Goal: Transaction & Acquisition: Book appointment/travel/reservation

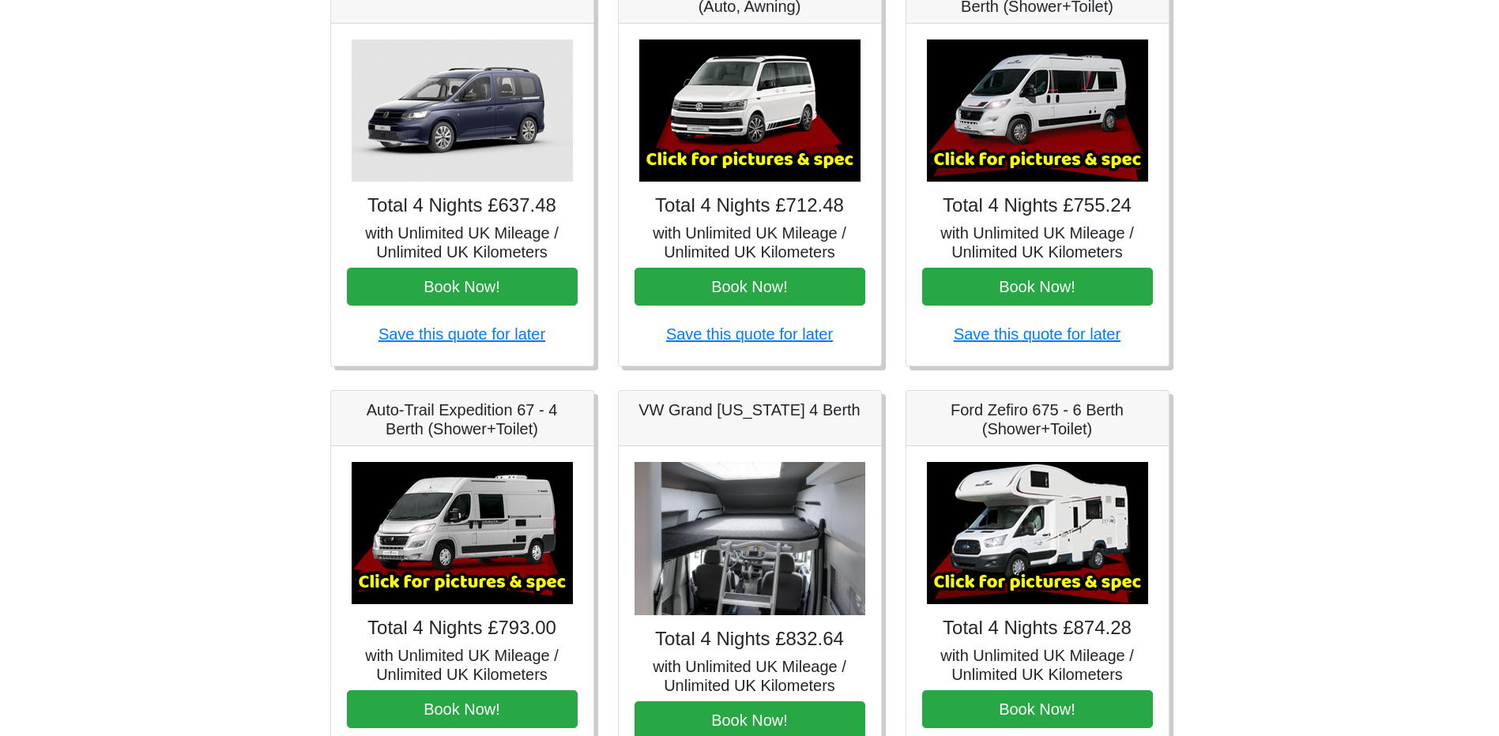
scroll to position [632, 0]
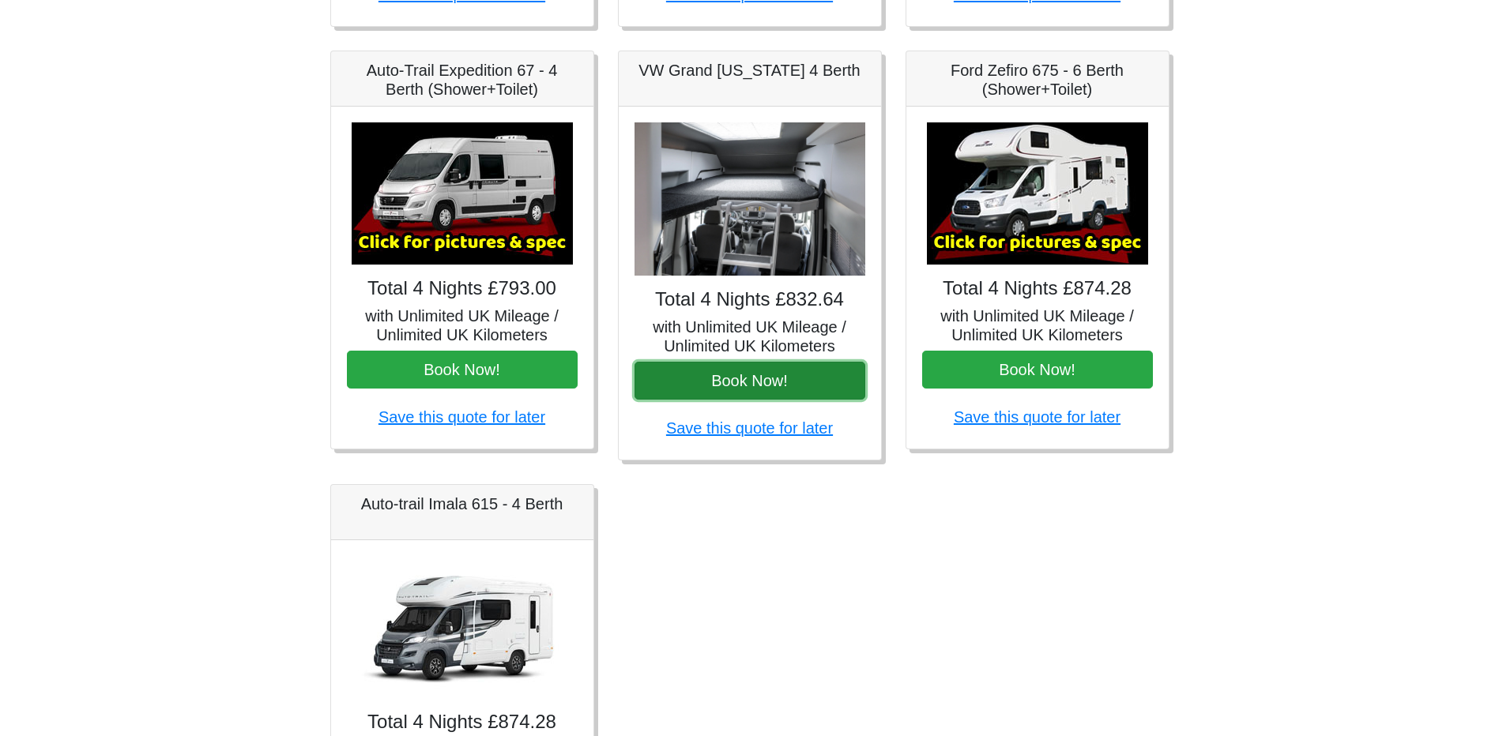
click at [765, 383] on button "Book Now!" at bounding box center [749, 381] width 231 height 38
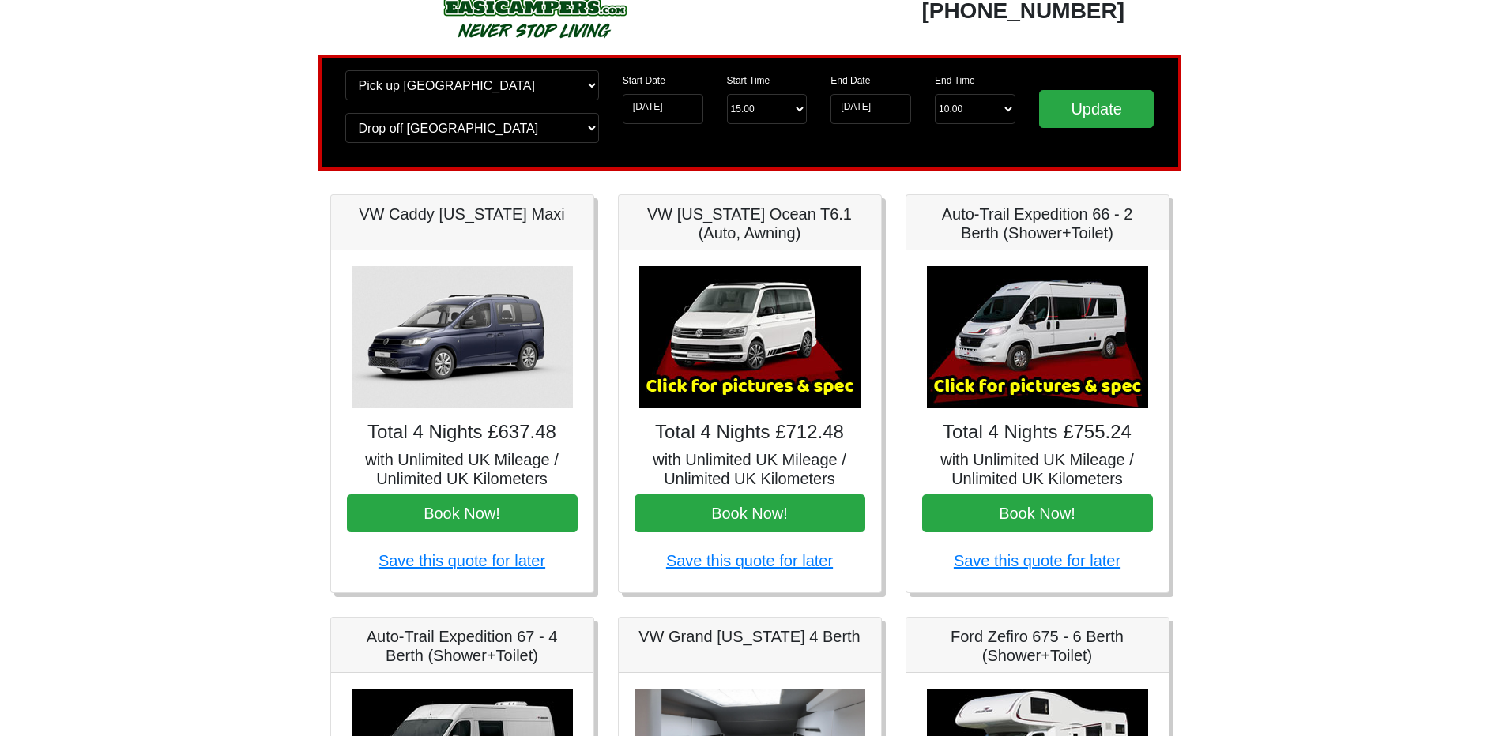
scroll to position [0, 0]
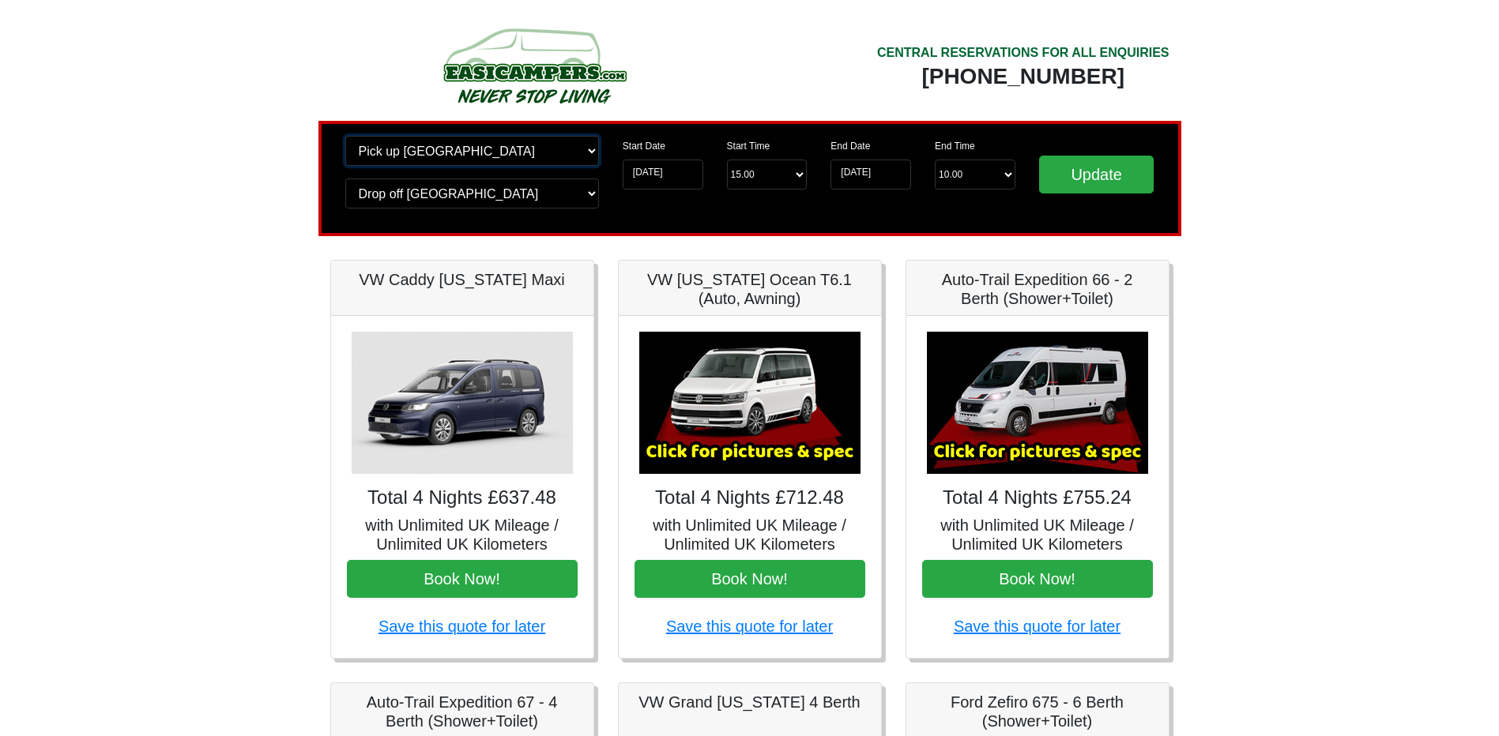
drag, startPoint x: 559, startPoint y: 152, endPoint x: 556, endPoint y: 162, distance: 9.8
click at [559, 152] on select "Change pick up location? Pick up Wigan Birmingham Airport Blackburn Lancashire …" at bounding box center [472, 151] width 254 height 30
select select "WOL"
click at [345, 136] on select "Change pick up location? Pick up Wigan Birmingham Airport Blackburn Lancashire …" at bounding box center [472, 151] width 254 height 30
drag, startPoint x: 487, startPoint y: 193, endPoint x: 487, endPoint y: 203, distance: 10.3
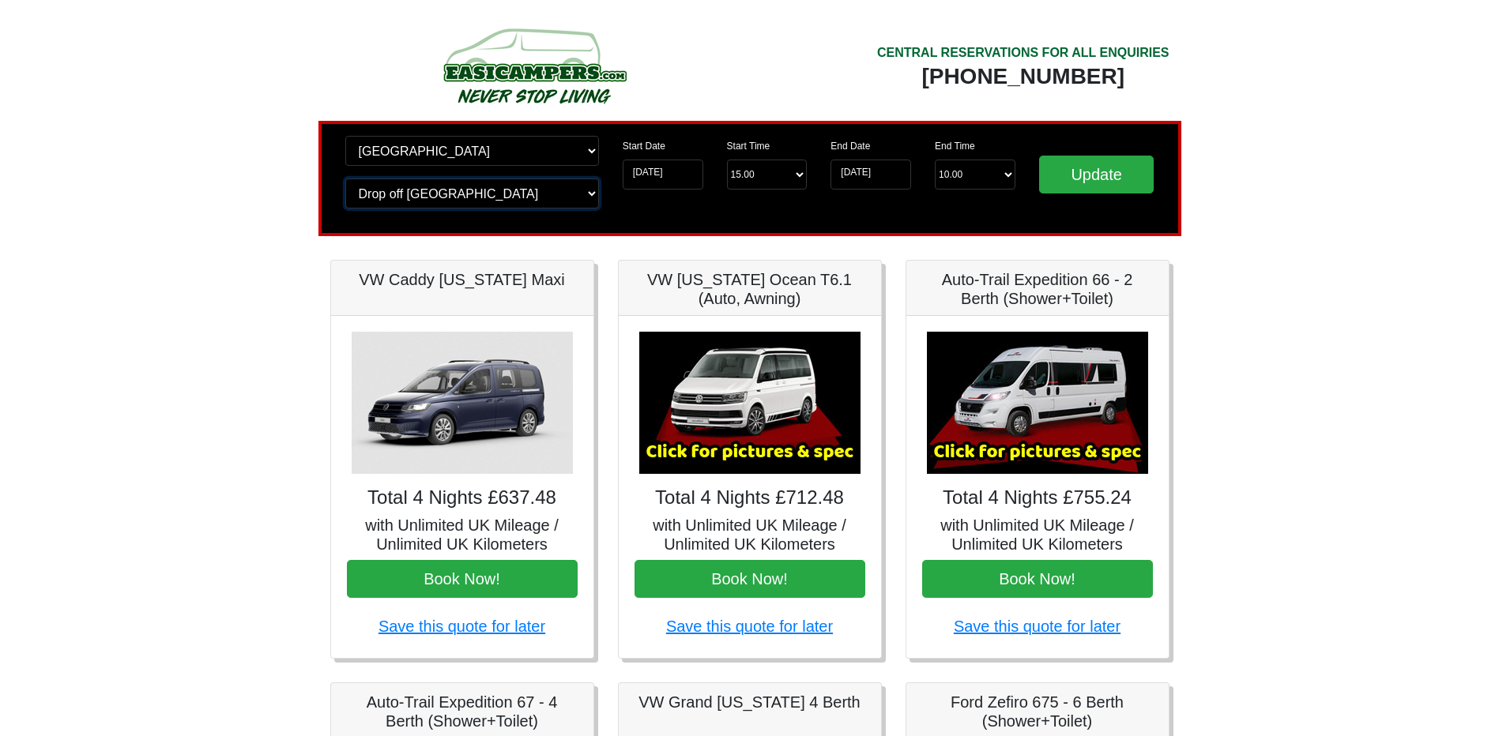
click at [487, 193] on select "Change drop off location? Drop off Wigan Birmingham Airport Blackburn Lancashir…" at bounding box center [472, 194] width 254 height 30
select select "BIR"
click at [345, 179] on select "Change drop off location? Drop off Wigan Birmingham Airport Blackburn Lancashir…" at bounding box center [472, 194] width 254 height 30
click at [1080, 174] on input "Update" at bounding box center [1096, 175] width 115 height 38
click at [781, 179] on select "Start Time 15.00 -------- 11.00 am (Saturday & Sunday Only) 12.00 pm (Saturday)…" at bounding box center [767, 175] width 81 height 30
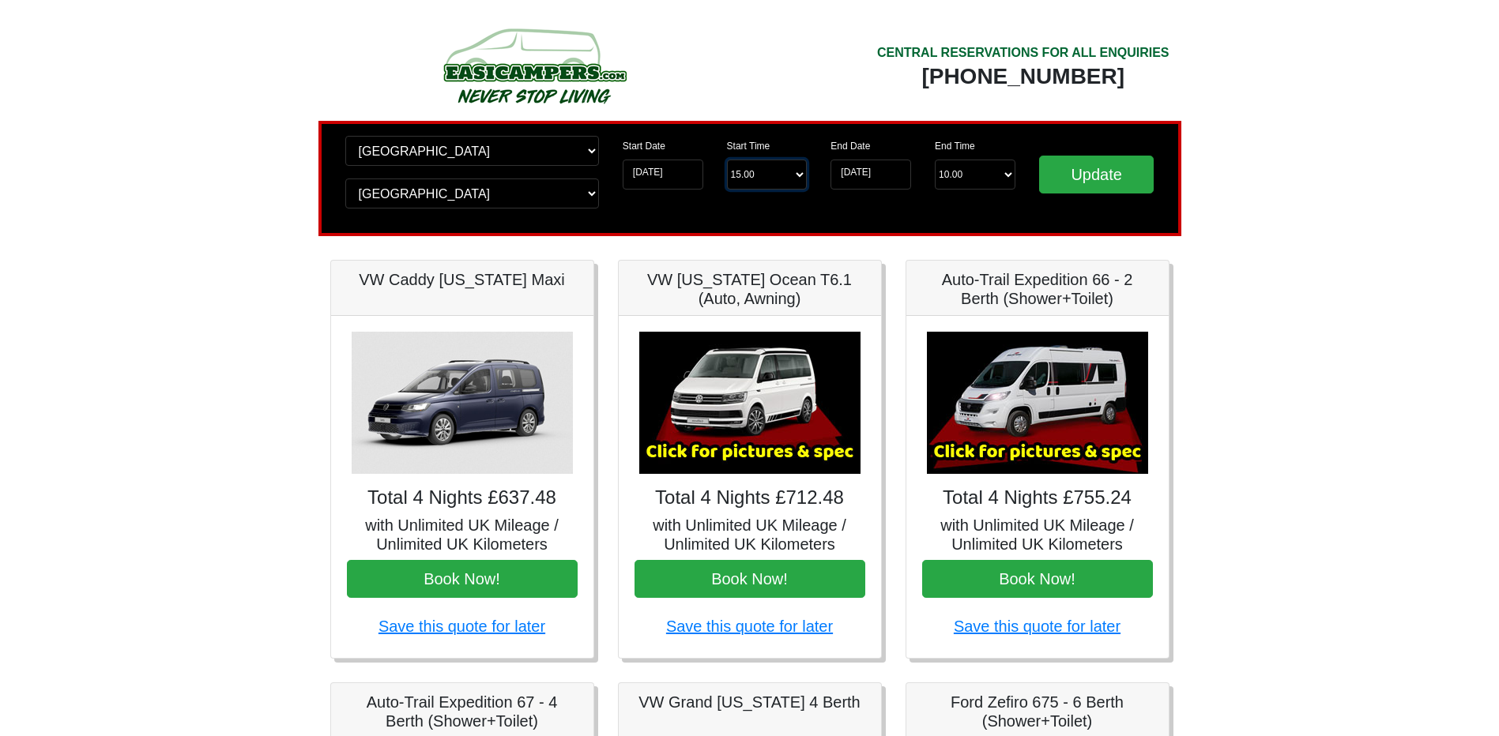
select select "14.00"
click at [727, 160] on select "Start Time 15.00 -------- 11.00 am (Saturday & Sunday Only) 12.00 pm (Saturday)…" at bounding box center [767, 175] width 81 height 30
click at [1076, 179] on input "Update" at bounding box center [1096, 175] width 115 height 38
click at [1064, 169] on input "Update" at bounding box center [1096, 175] width 115 height 38
click at [533, 191] on select "Change drop off location? Drop off Wigan Birmingham Airport Blackburn Lancashir…" at bounding box center [472, 194] width 254 height 30
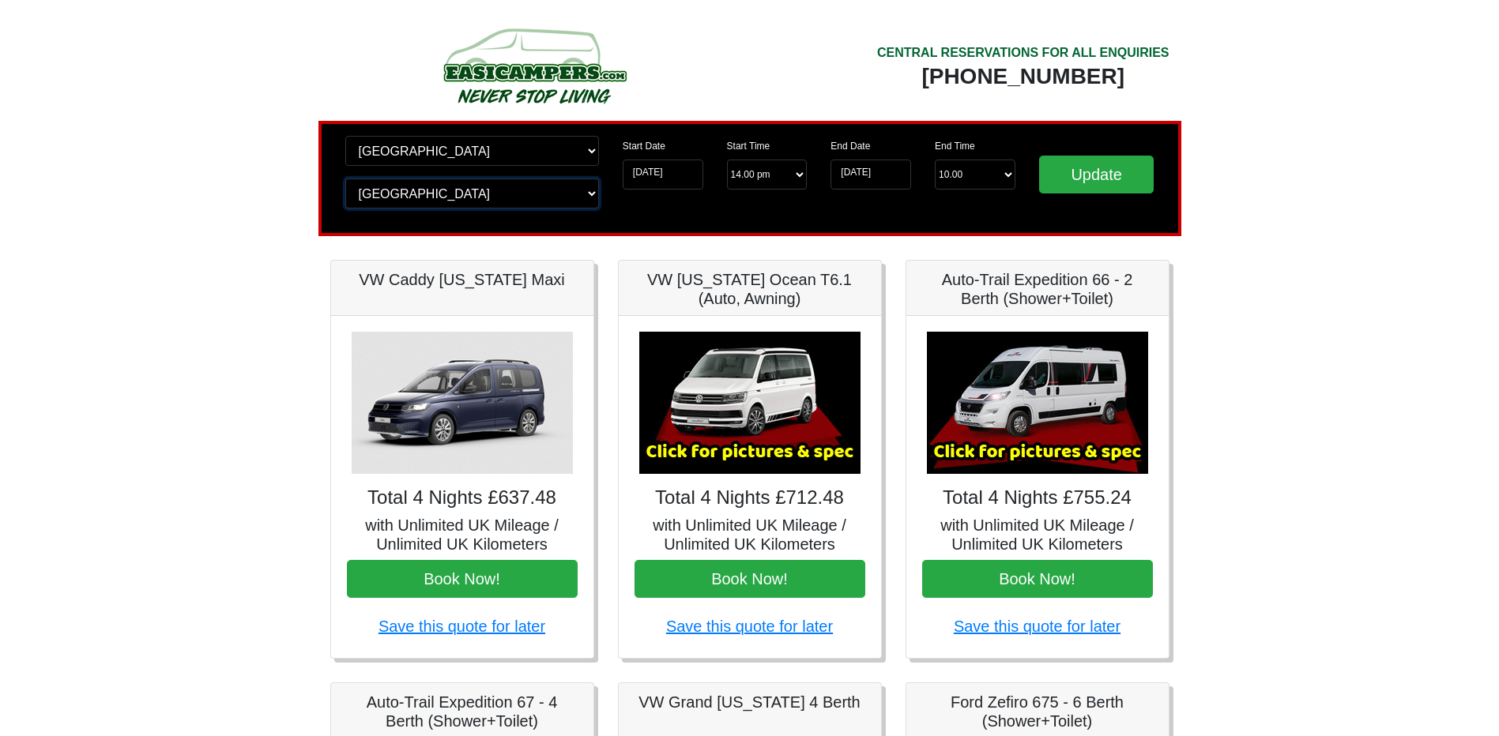
select select "WOL"
click at [345, 179] on select "Change drop off location? Drop off Wigan Birmingham Airport Blackburn Lancashir…" at bounding box center [472, 194] width 254 height 30
drag, startPoint x: 1085, startPoint y: 181, endPoint x: 1070, endPoint y: 185, distance: 15.5
click at [1085, 181] on input "Update" at bounding box center [1096, 175] width 115 height 38
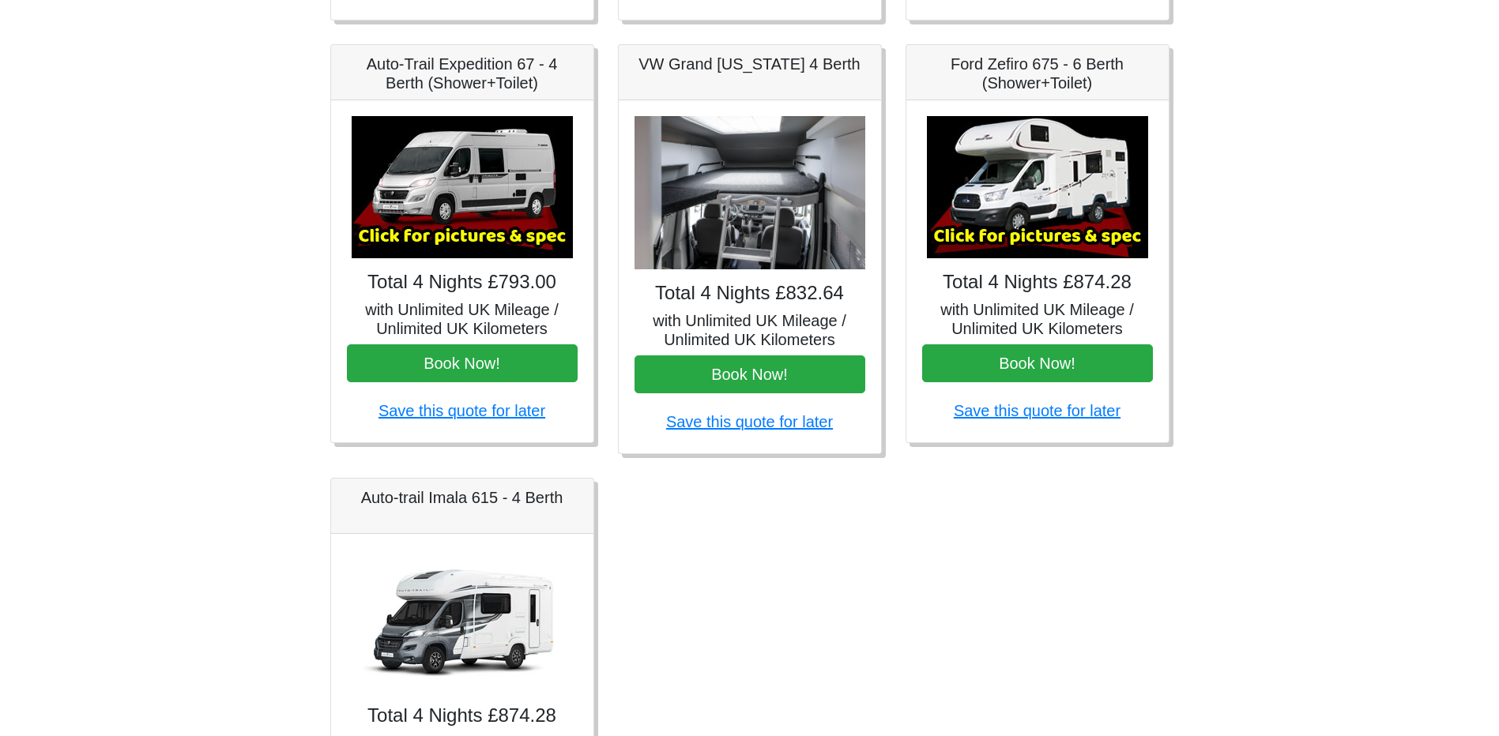
scroll to position [632, 0]
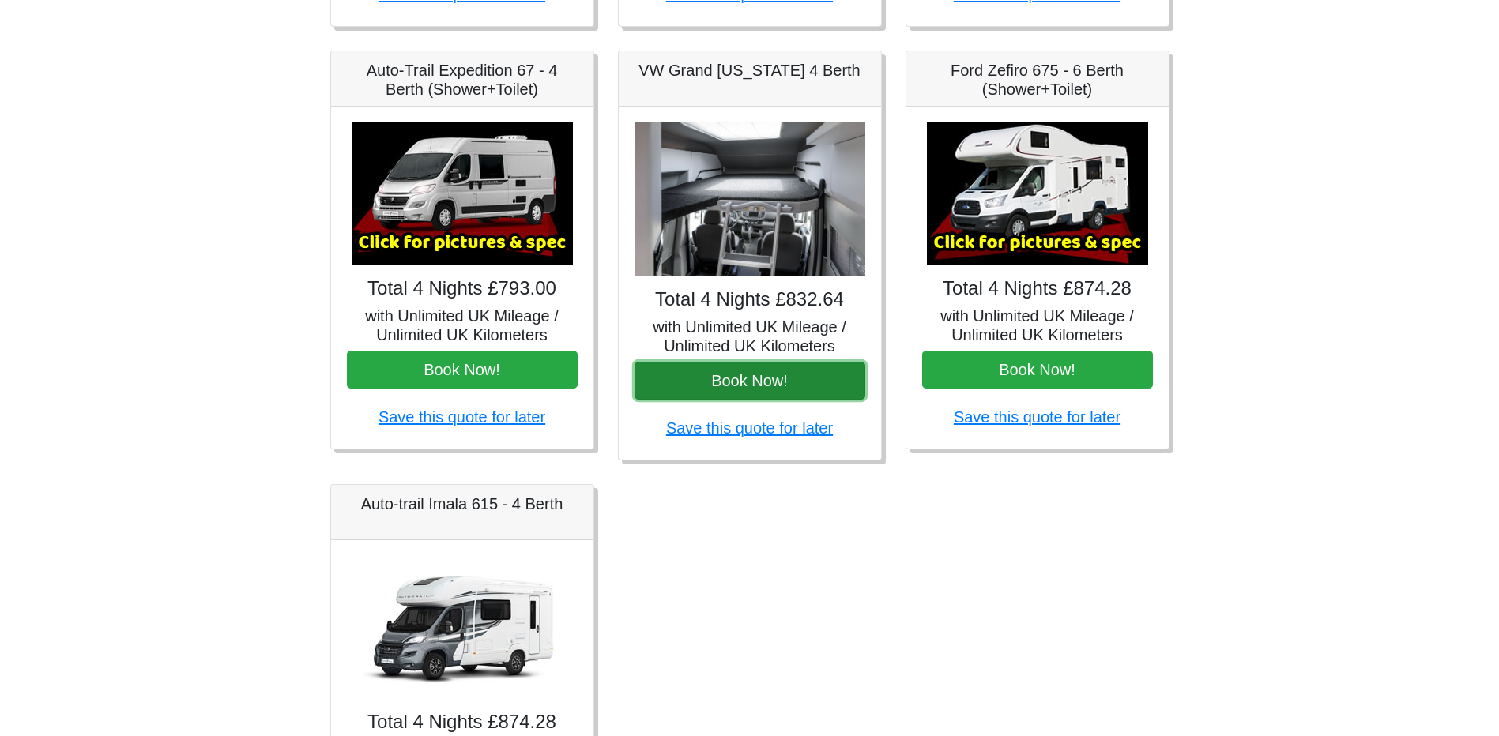
click at [729, 371] on button "Book Now!" at bounding box center [749, 381] width 231 height 38
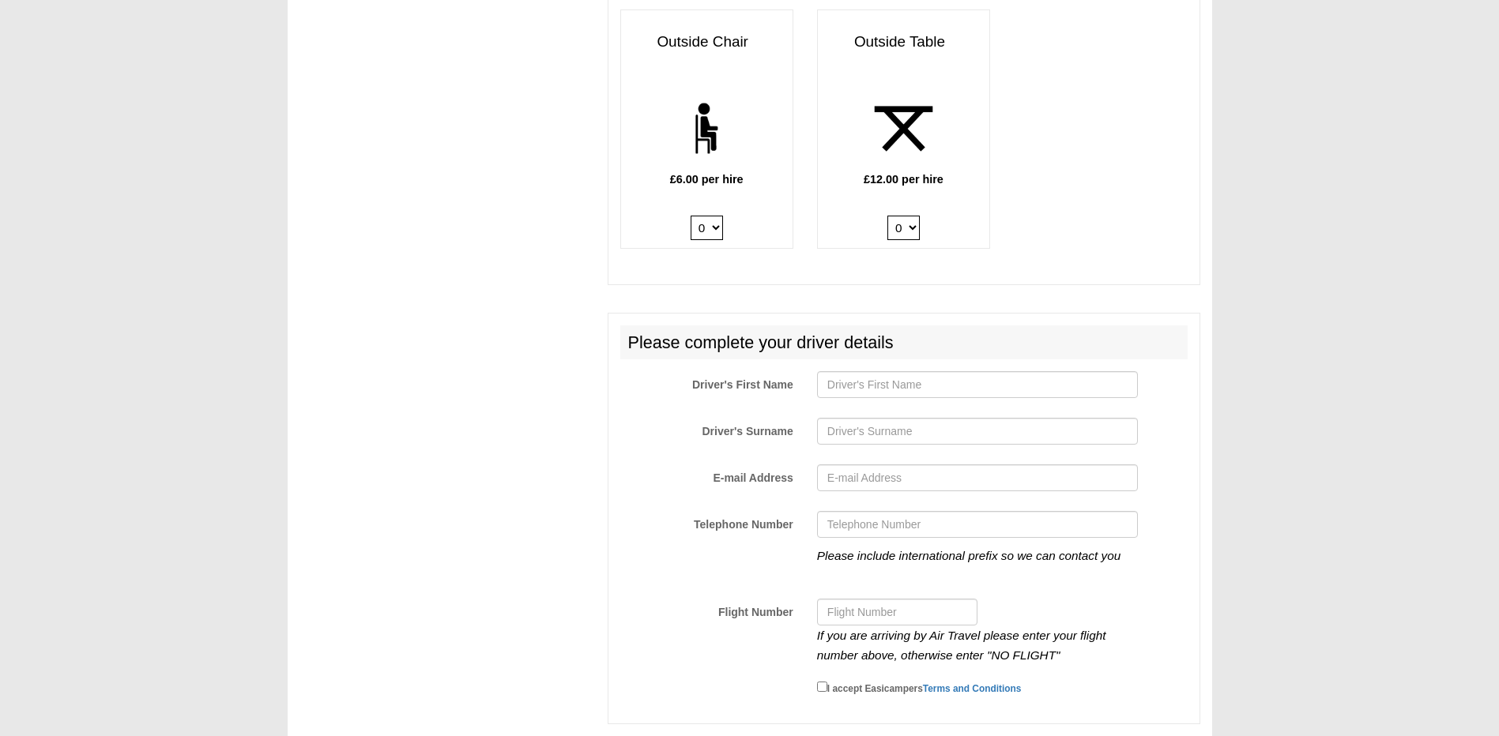
scroll to position [2294, 0]
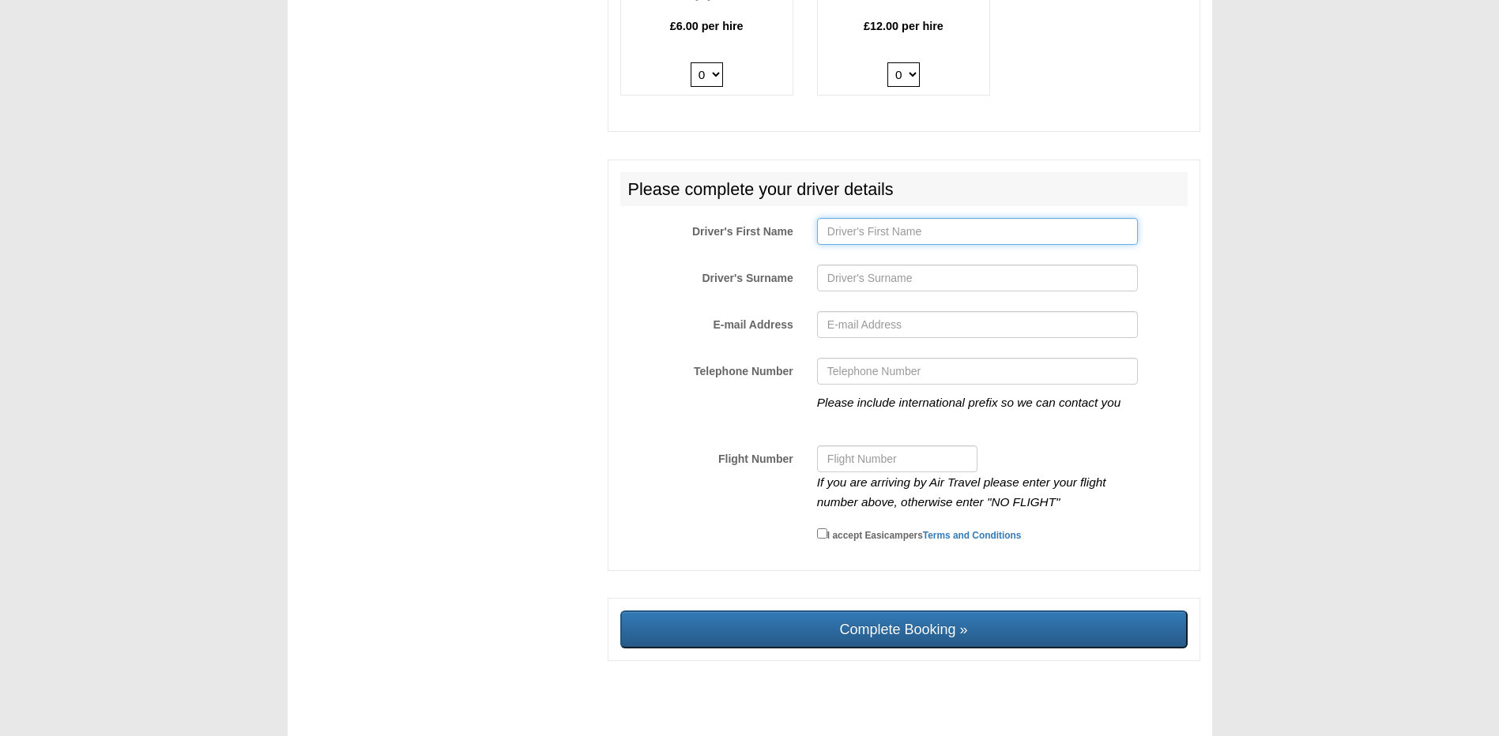
click at [867, 218] on input "Driver's First Name" at bounding box center [977, 231] width 321 height 27
type input "westwood"
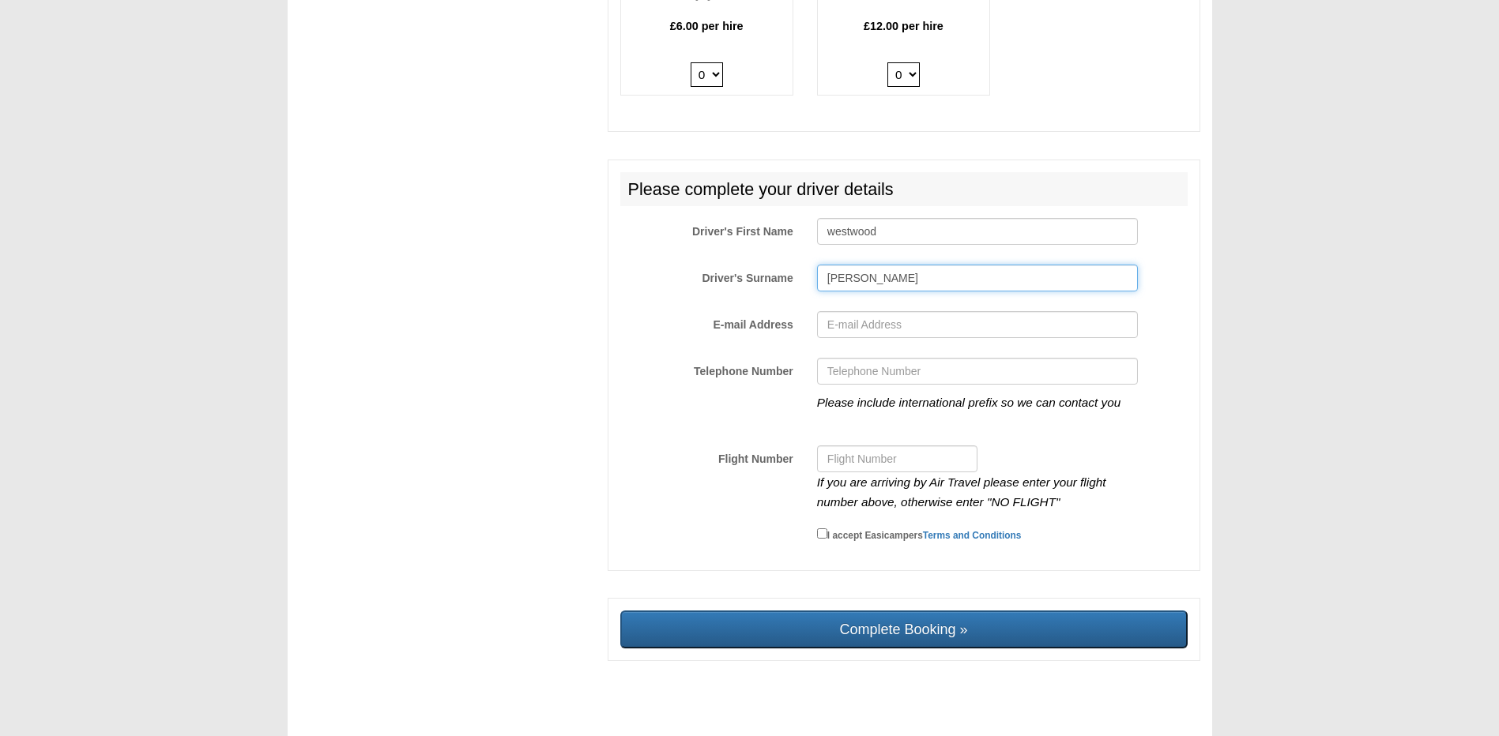
type input "david"
type input "david_westwood@hotmail.co.uk"
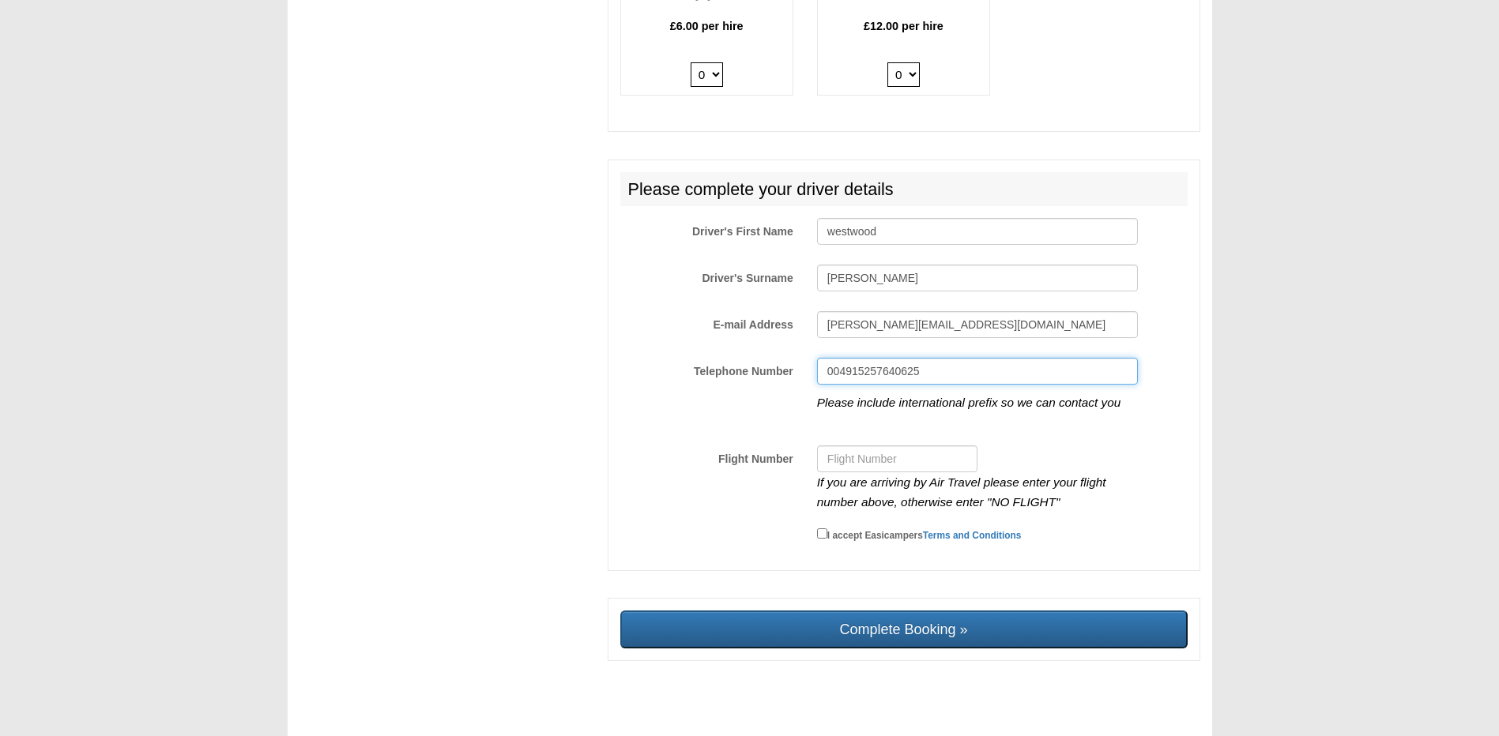
type input "004915257640625"
click at [847, 446] on input "Flight Number" at bounding box center [897, 459] width 160 height 27
type input "0"
click at [821, 529] on input "I accept Easicampers Terms and Conditions" at bounding box center [822, 534] width 10 height 10
checkbox input "true"
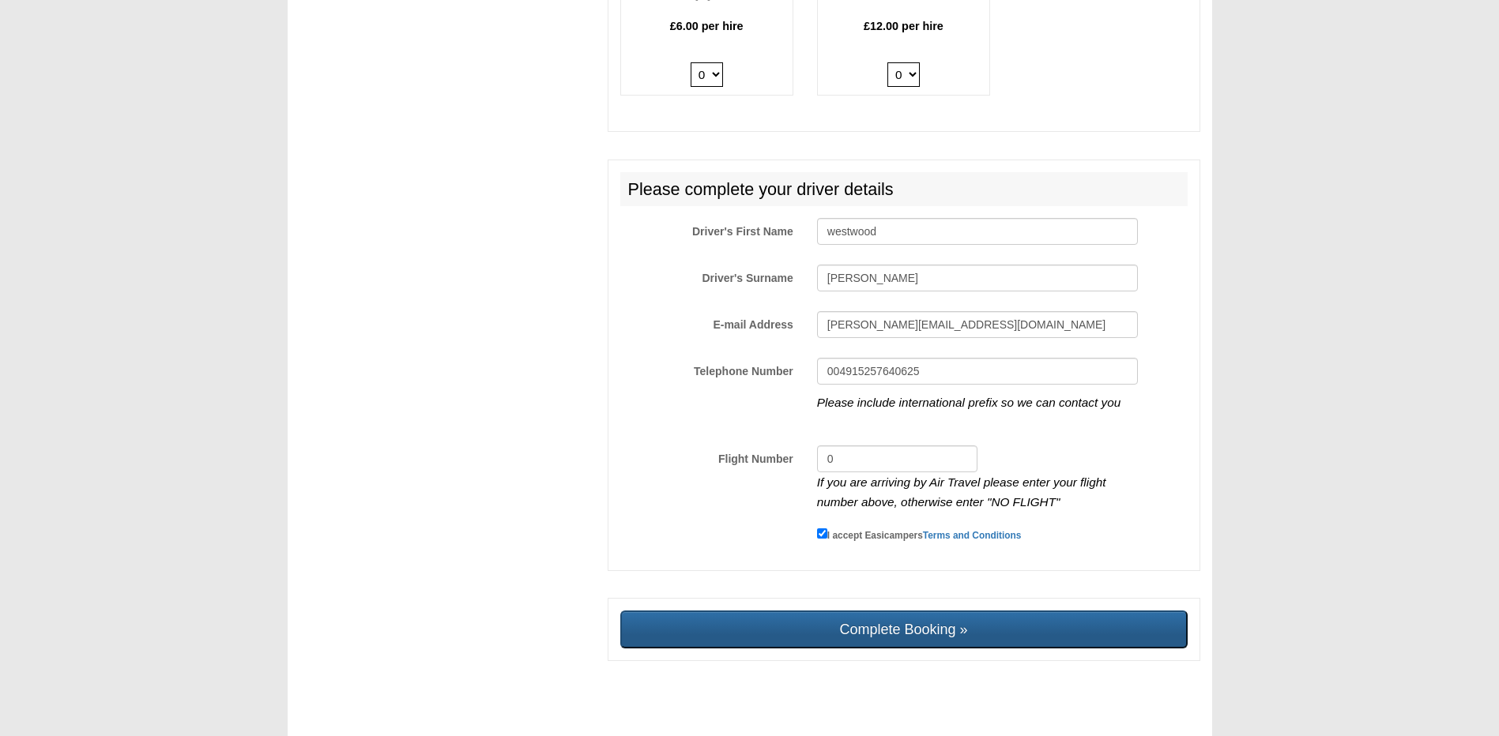
click at [798, 622] on input "Complete Booking »" at bounding box center [903, 630] width 567 height 38
type input "Sending, please wait..."
